Goal: Transaction & Acquisition: Book appointment/travel/reservation

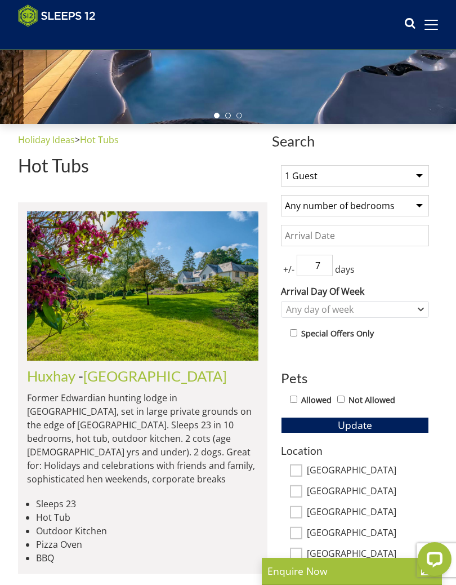
scroll to position [264, 0]
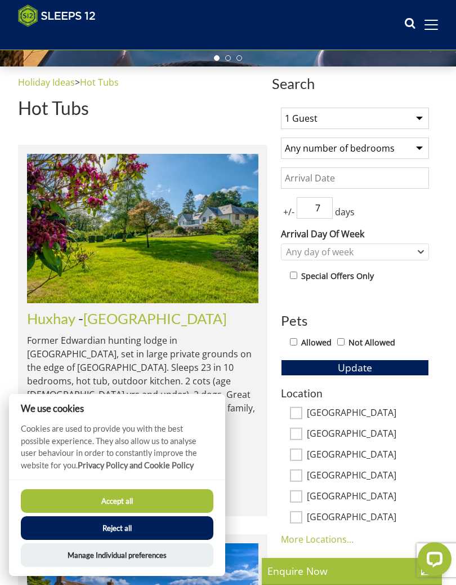
click at [124, 531] on button "Reject all" at bounding box center [117, 528] width 193 height 24
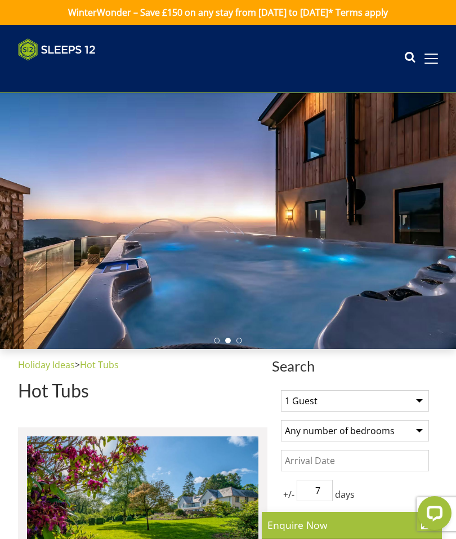
click at [433, 59] on span at bounding box center [432, 58] width 14 height 1
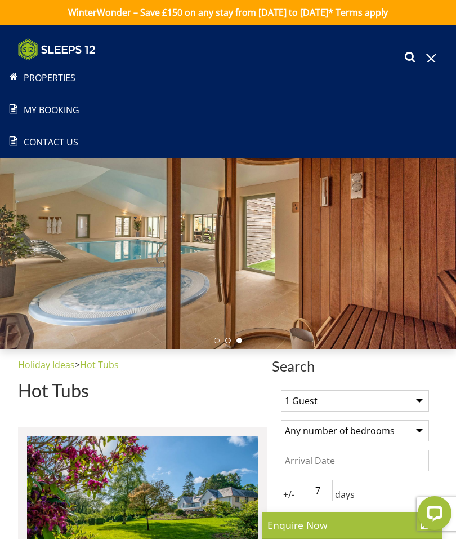
click at [52, 83] on link "Properties" at bounding box center [228, 78] width 456 height 14
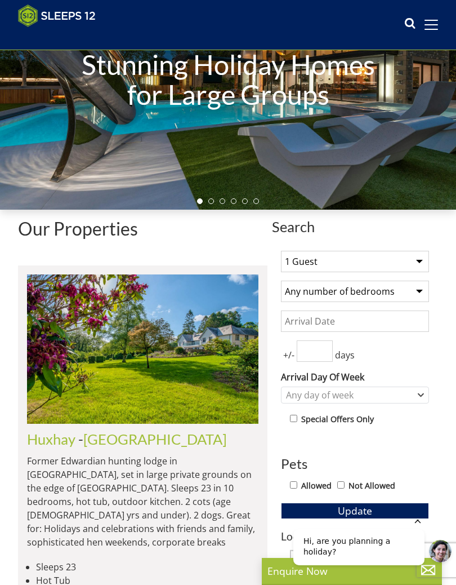
scroll to position [131, 0]
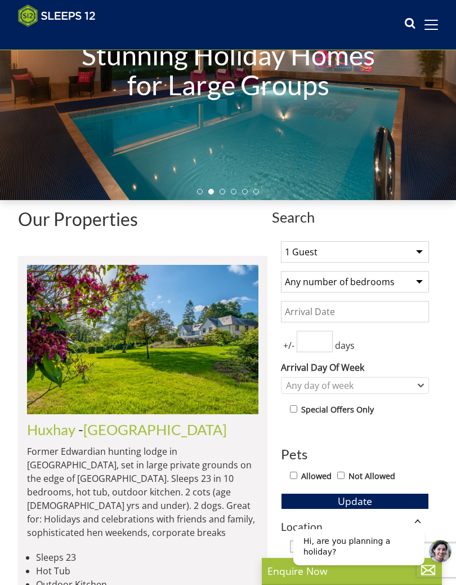
click at [420, 255] on select "1 Guest 2 Guests 3 Guests 4 Guests 5 Guests 6 Guests 7 Guests 8 Guests 9 Guests…" at bounding box center [355, 251] width 148 height 21
select select "12"
click at [423, 287] on select "Any number of bedrooms 4 Bedrooms 5 Bedrooms 6 Bedrooms 7 Bedrooms 8 Bedrooms 9…" at bounding box center [355, 281] width 148 height 21
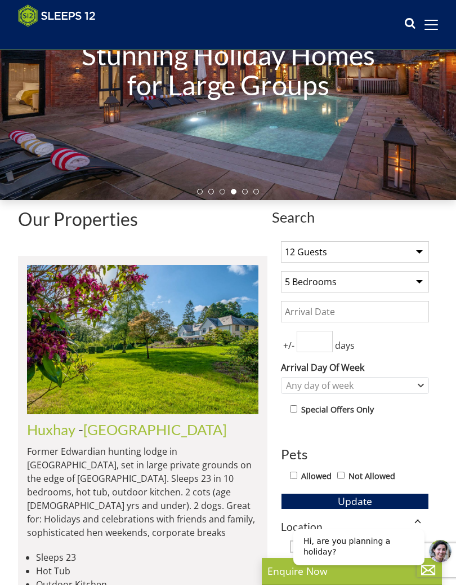
click at [422, 286] on select "Any number of bedrooms 4 Bedrooms 5 Bedrooms 6 Bedrooms 7 Bedrooms 8 Bedrooms 9…" at bounding box center [355, 281] width 148 height 21
select select "6"
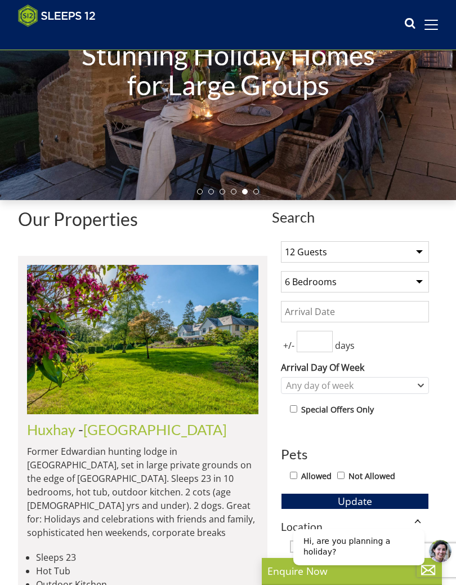
click at [364, 312] on input "Date" at bounding box center [355, 311] width 148 height 21
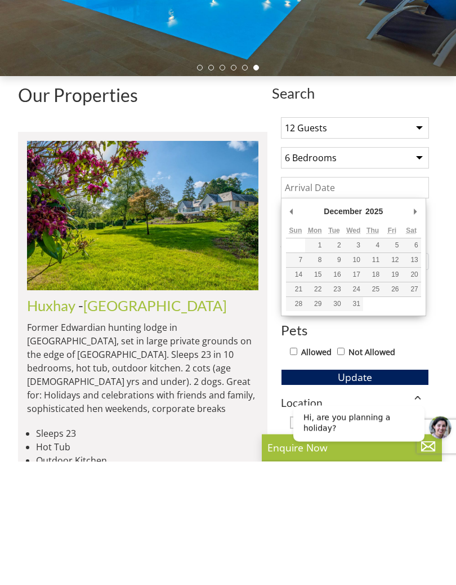
type input "[DATE]"
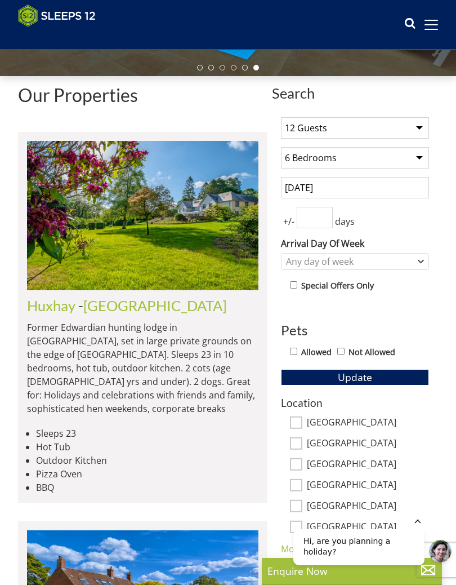
click at [316, 216] on input "number" at bounding box center [315, 217] width 36 height 21
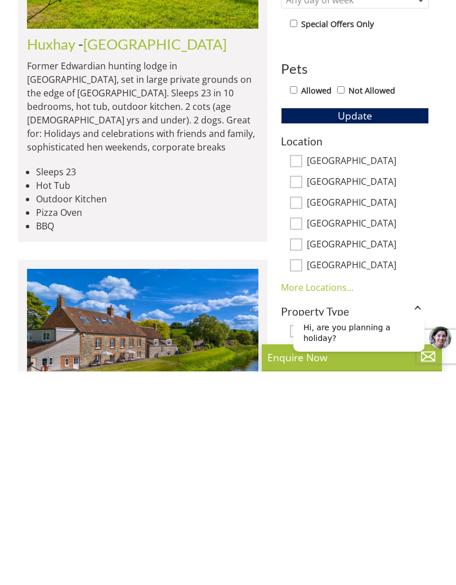
scroll to position [345, 0]
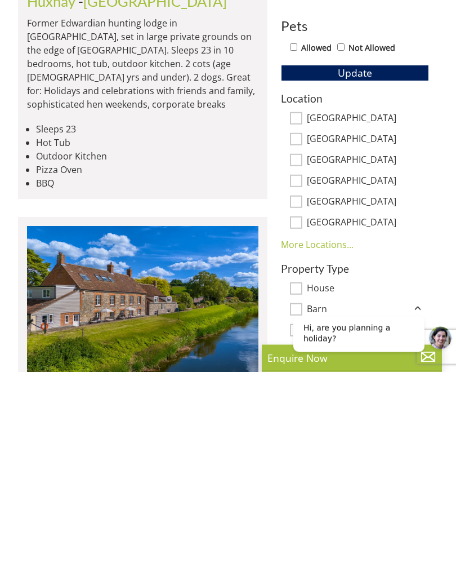
type input "4"
click at [323, 452] on link "More Locations..." at bounding box center [317, 458] width 73 height 12
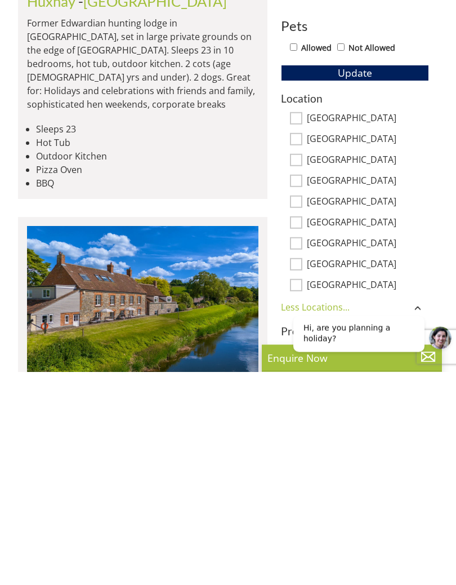
scroll to position [559, 0]
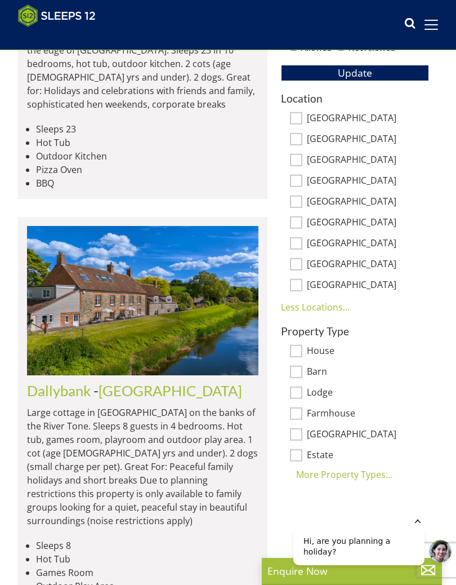
click at [335, 288] on label "[GEOGRAPHIC_DATA]" at bounding box center [368, 285] width 122 height 12
click at [303, 288] on input "[GEOGRAPHIC_DATA]" at bounding box center [296, 284] width 12 height 12
checkbox input "true"
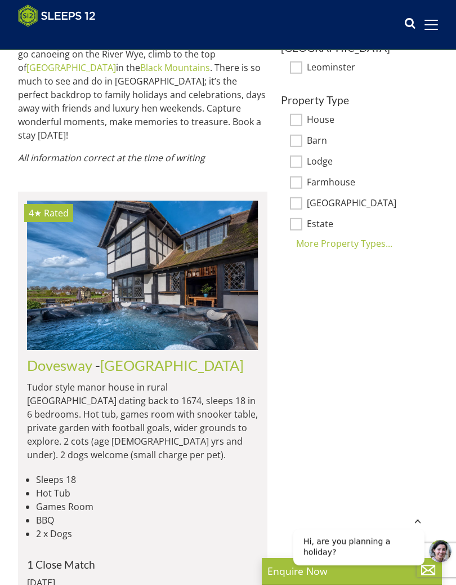
scroll to position [0, 0]
